Goal: Transaction & Acquisition: Purchase product/service

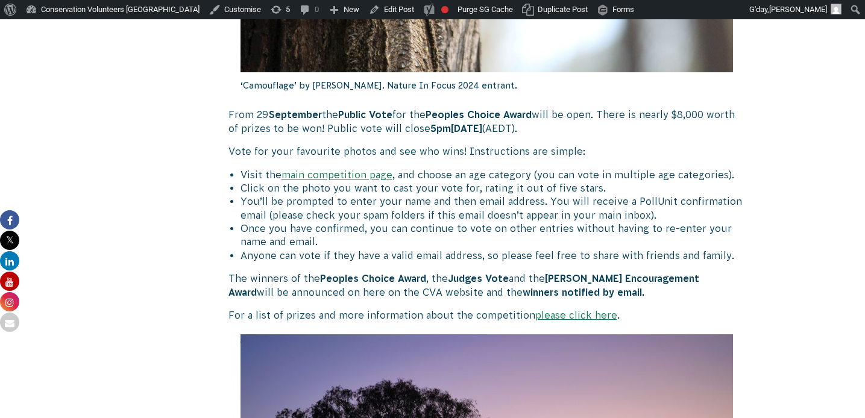
scroll to position [691, 0]
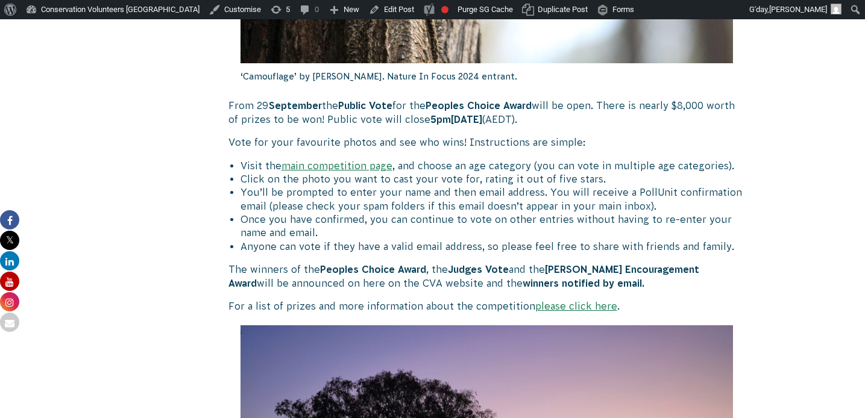
click at [599, 178] on li "Click on the photo you want to cast your vote for, rating it out of five stars." at bounding box center [492, 178] width 505 height 13
drag, startPoint x: 724, startPoint y: 219, endPoint x: 598, endPoint y: 232, distance: 126.6
click at [689, 227] on li "Once you have confirmed, you can continue to vote on other entries without havi…" at bounding box center [492, 226] width 505 height 27
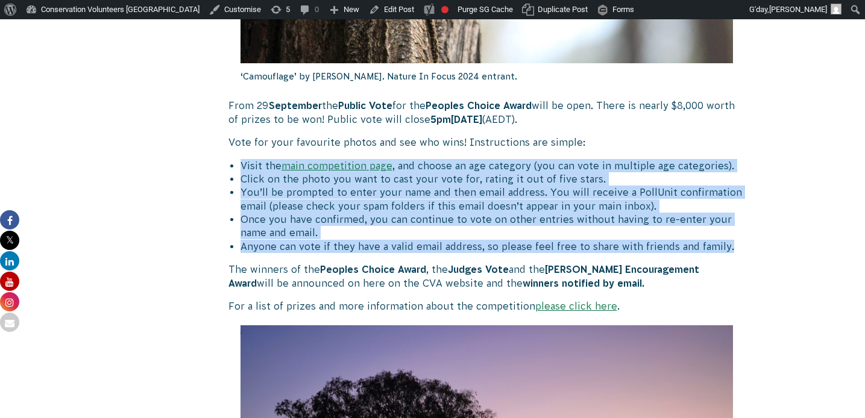
drag, startPoint x: 756, startPoint y: 245, endPoint x: 230, endPoint y: 167, distance: 531.2
click at [230, 167] on div "[DATE] CVA Updates Public Vote Open for Nature in Focus Photography Competition…" at bounding box center [432, 214] width 651 height 1172
copy ul "Visit the main competition page , and choose an age category (you can vote in m…"
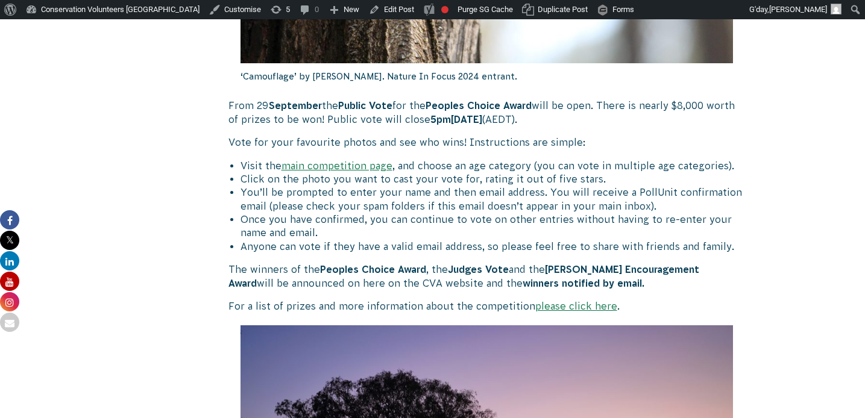
click at [459, 260] on div "Public Vote Open for Nature in Focus Photography Competition 2025 We had such a…" at bounding box center [486, 185] width 517 height 1115
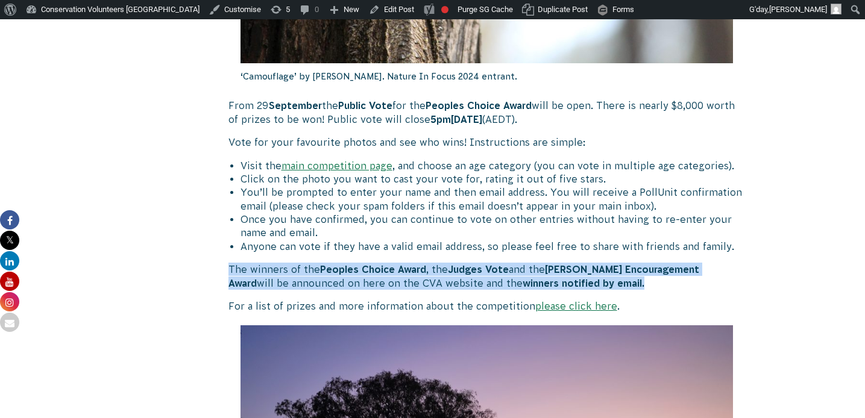
drag, startPoint x: 615, startPoint y: 281, endPoint x: 231, endPoint y: 275, distance: 383.9
click at [231, 275] on p "The winners of the Peoples Choice Award , the Judges Vote and the [PERSON_NAME]…" at bounding box center [486, 276] width 517 height 27
copy p "The winners of the Peoples Choice Award , the Judges Vote and the [PERSON_NAME]…"
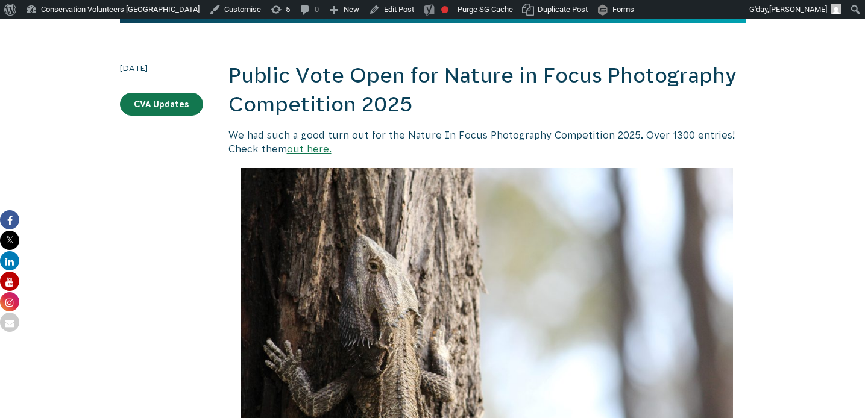
scroll to position [0, 0]
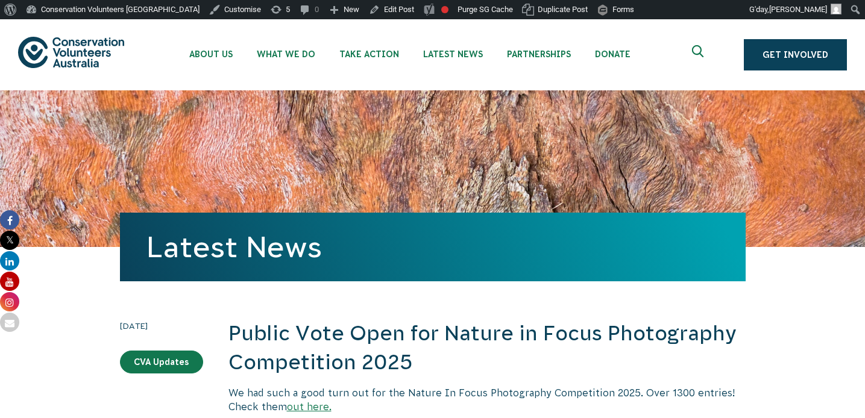
click at [98, 48] on img at bounding box center [71, 52] width 106 height 31
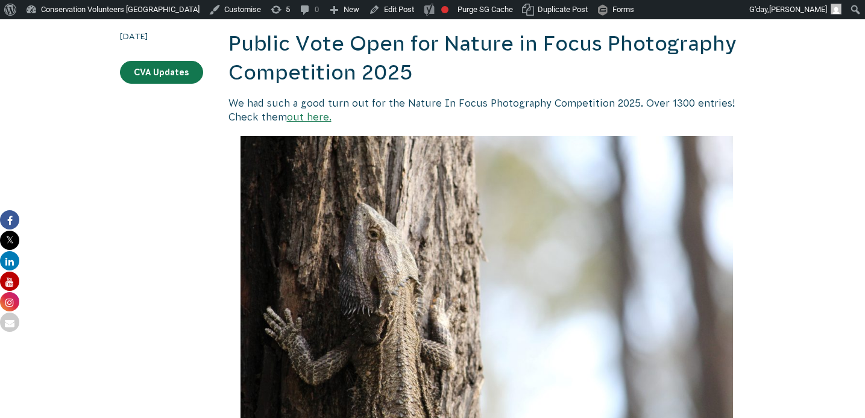
click at [531, 306] on img at bounding box center [486, 300] width 493 height 328
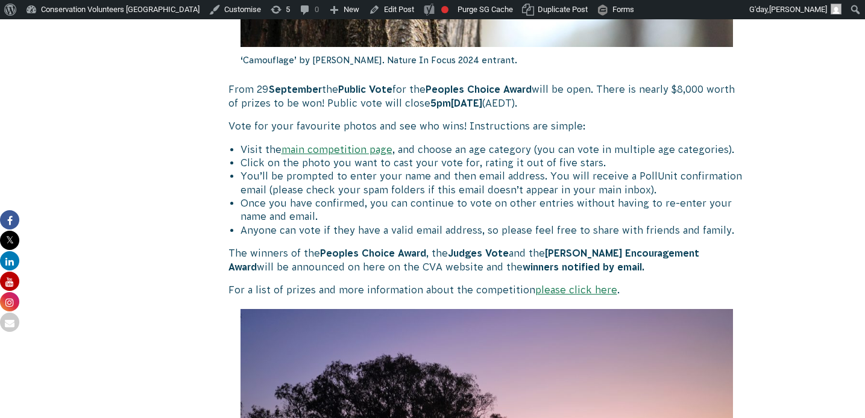
scroll to position [719, 0]
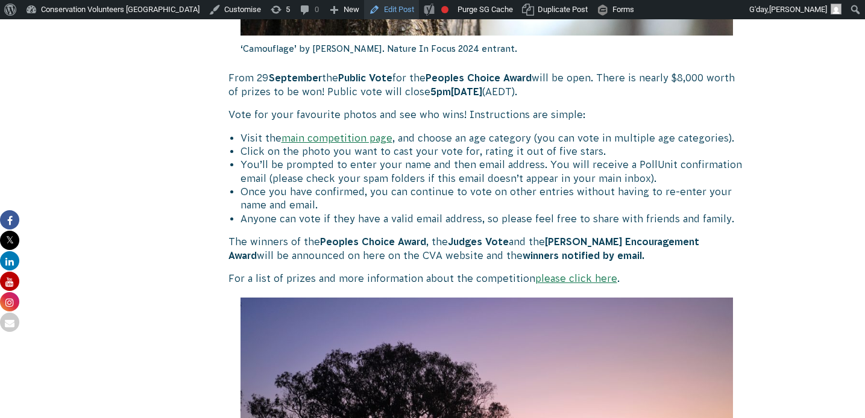
click at [364, 11] on link "Edit Post" at bounding box center [391, 9] width 55 height 19
